Goal: Transaction & Acquisition: Register for event/course

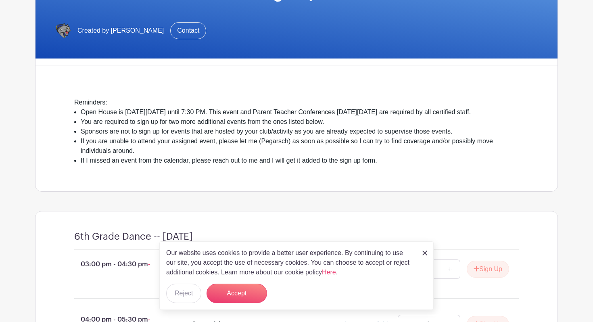
scroll to position [148, 0]
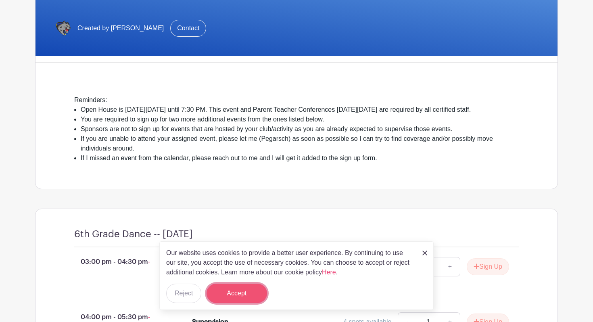
click at [252, 296] on button "Accept" at bounding box center [236, 293] width 60 height 19
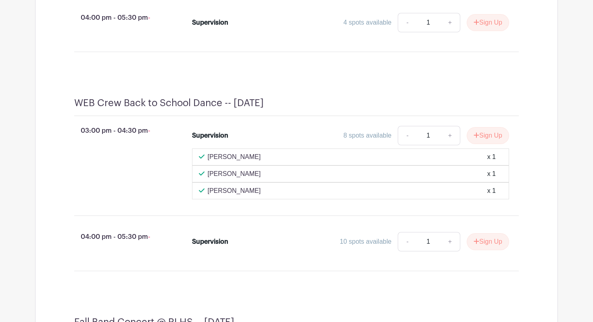
scroll to position [504, 0]
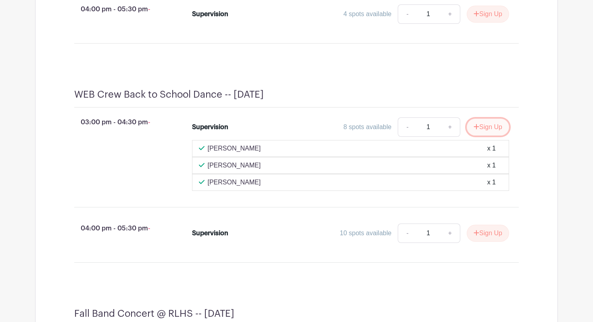
click at [481, 136] on button "Sign Up" at bounding box center [488, 127] width 42 height 17
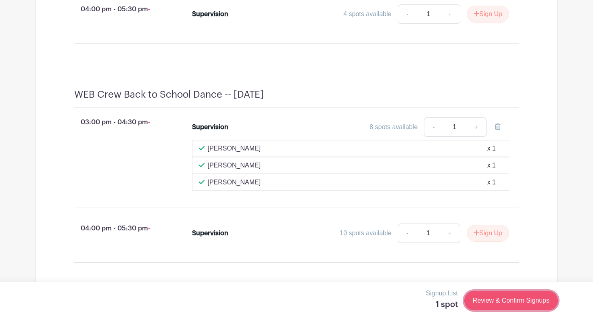
click at [502, 302] on link "Review & Confirm Signups" at bounding box center [511, 300] width 94 height 19
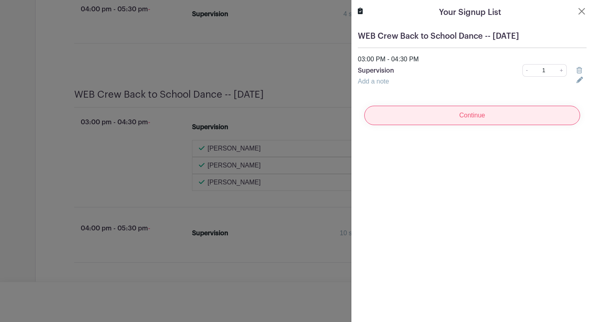
click at [487, 115] on input "Continue" at bounding box center [472, 115] width 216 height 19
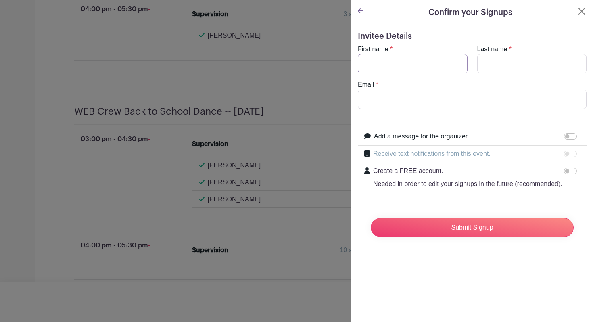
click at [415, 67] on input "First name" at bounding box center [413, 63] width 110 height 19
type input "[PERSON_NAME]"
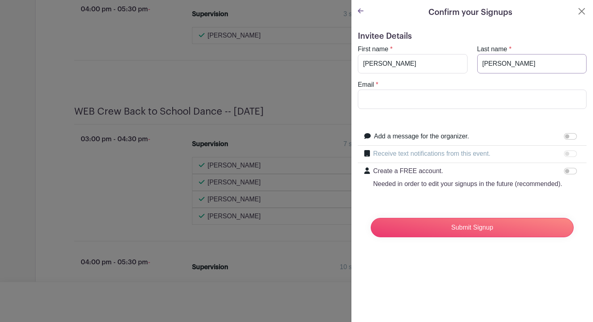
type input "[PERSON_NAME]"
click at [365, 106] on input "Email" at bounding box center [472, 99] width 229 height 19
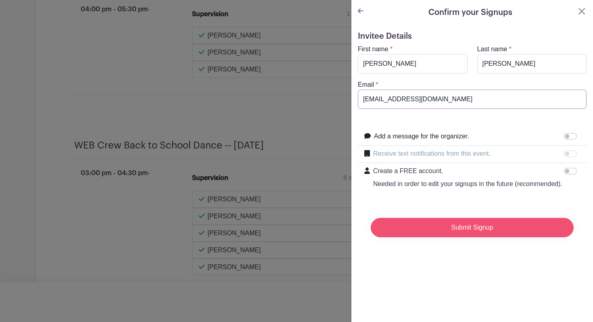
type input "[EMAIL_ADDRESS][DOMAIN_NAME]"
click at [417, 233] on input "Submit Signup" at bounding box center [472, 227] width 203 height 19
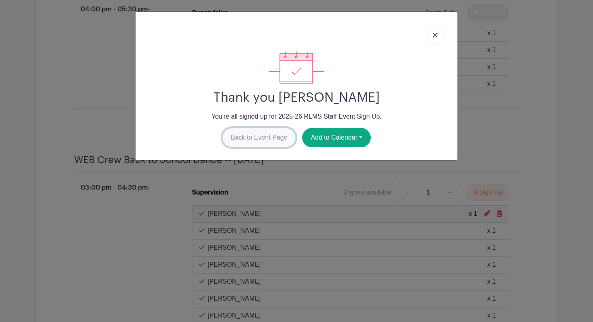
click at [261, 140] on link "Back to Event Page" at bounding box center [259, 137] width 74 height 19
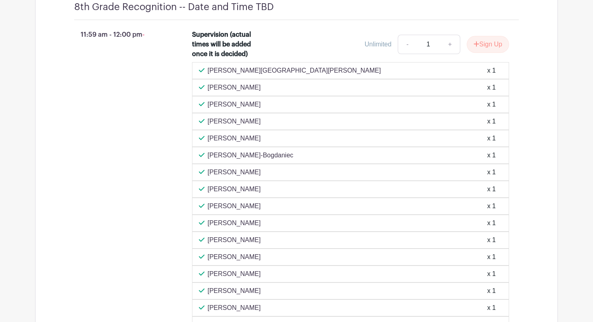
scroll to position [3516, 0]
click at [494, 53] on button "Sign Up" at bounding box center [488, 44] width 42 height 17
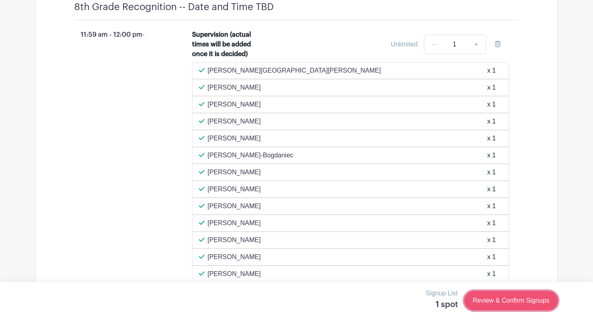
click at [513, 296] on link "Review & Confirm Signups" at bounding box center [511, 300] width 94 height 19
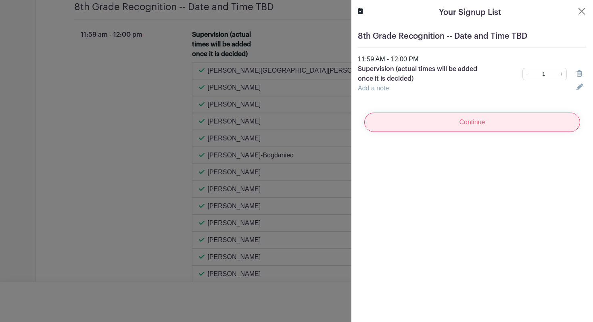
click at [480, 121] on input "Continue" at bounding box center [472, 122] width 216 height 19
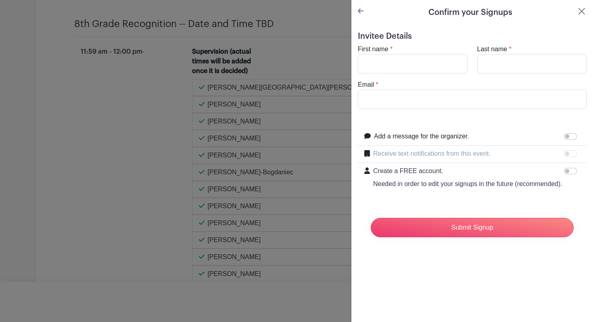
scroll to position [3533, 0]
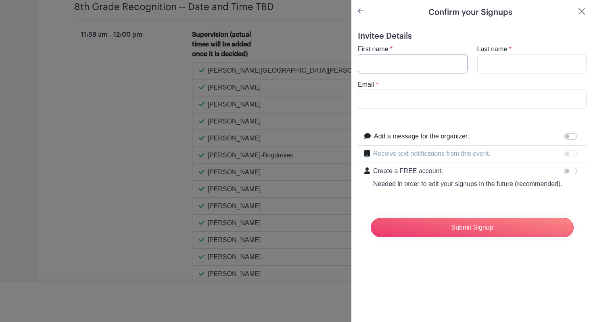
click at [413, 65] on input "First name" at bounding box center [413, 63] width 110 height 19
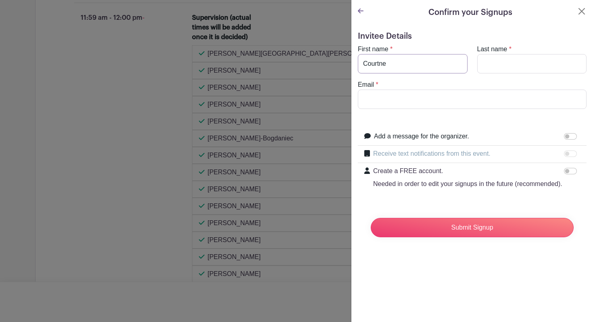
scroll to position [3564, 0]
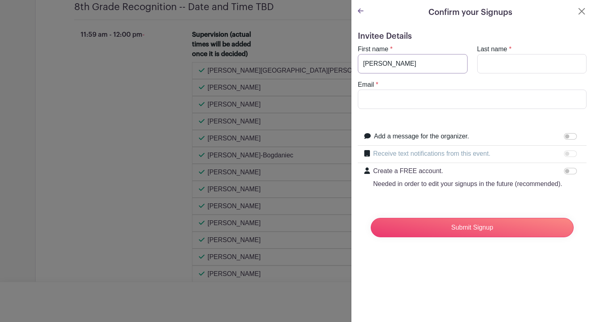
type input "[PERSON_NAME]"
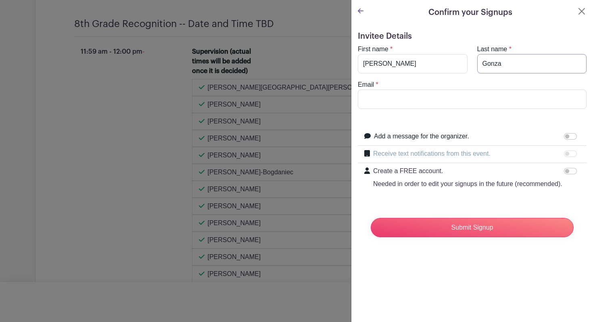
scroll to position [3581, 0]
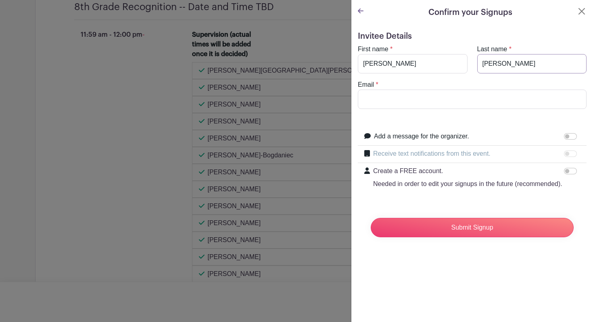
type input "[PERSON_NAME]"
click at [388, 97] on input "Email" at bounding box center [472, 99] width 229 height 19
type input "[EMAIL_ADDRESS][DOMAIN_NAME]"
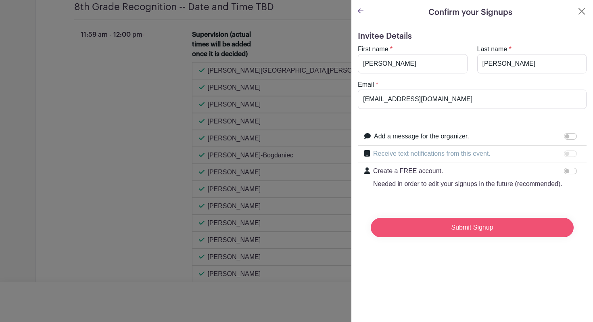
click at [445, 231] on input "Submit Signup" at bounding box center [472, 227] width 203 height 19
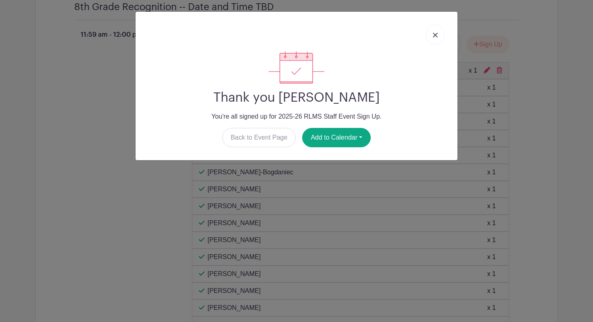
scroll to position [3584, 0]
click at [270, 132] on link "Back to Event Page" at bounding box center [259, 137] width 74 height 19
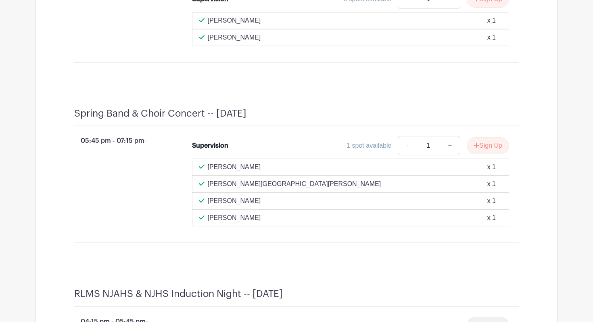
scroll to position [3209, 0]
